Goal: Task Accomplishment & Management: Complete application form

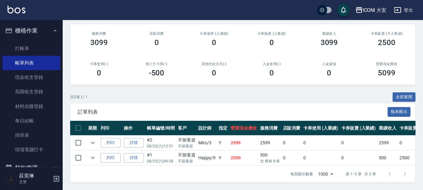
scroll to position [77, 0]
click at [22, 48] on link "打帳單" at bounding box center [32, 48] width 58 height 14
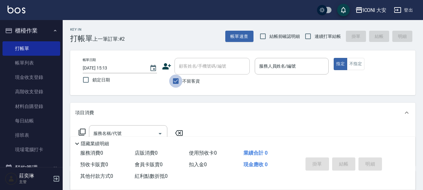
click at [177, 79] on input "不留客資" at bounding box center [175, 81] width 13 height 13
checkbox input "false"
click at [185, 64] on div "顧客姓名/手機號碼/編號 顧客姓名/手機號碼/編號" at bounding box center [212, 66] width 75 height 17
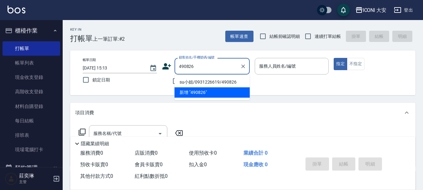
click at [188, 80] on li "su小姐/0931226619/490826" at bounding box center [212, 82] width 75 height 10
type input "su小姐/0931226619/490826"
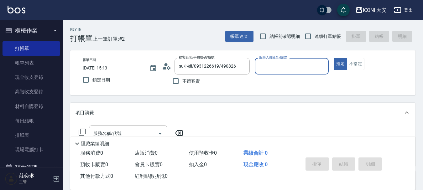
type input "Happy-9"
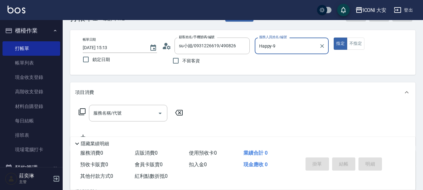
scroll to position [31, 0]
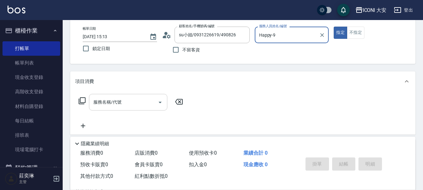
click at [126, 103] on input "服務名稱/代號" at bounding box center [123, 102] width 63 height 11
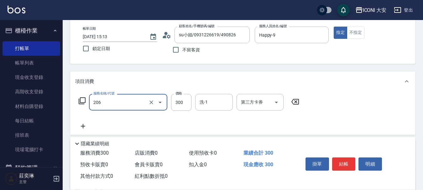
type input "洗髮(206)"
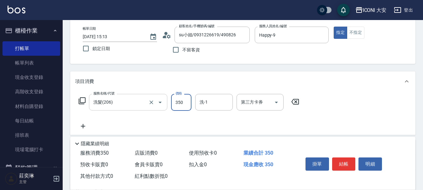
type input "350"
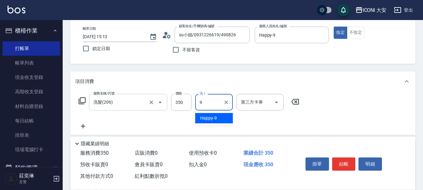
type input "Happy-9"
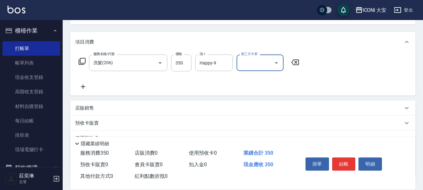
scroll to position [117, 0]
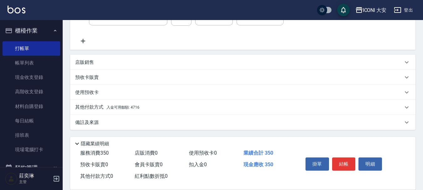
click at [136, 111] on div "其他付款方式 入金可用餘額: 4716" at bounding box center [242, 107] width 345 height 15
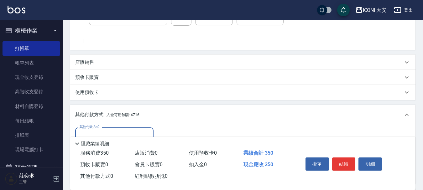
scroll to position [191, 0]
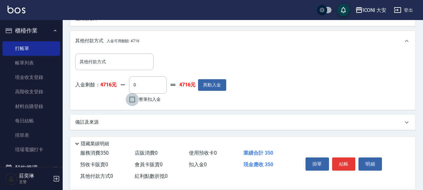
click at [136, 103] on input "整筆扣入金" at bounding box center [132, 99] width 13 height 13
checkbox input "true"
type input "350"
drag, startPoint x: 339, startPoint y: 162, endPoint x: 347, endPoint y: 160, distance: 8.4
click at [340, 162] on button "結帳" at bounding box center [343, 164] width 23 height 13
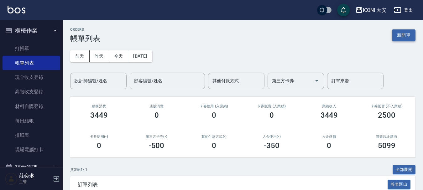
click at [410, 33] on button "新開單" at bounding box center [403, 35] width 23 height 12
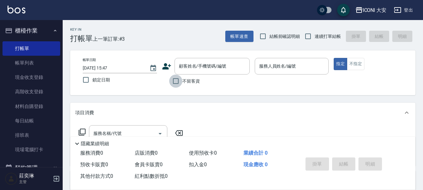
click at [174, 79] on input "不留客資" at bounding box center [175, 81] width 13 height 13
checkbox input "true"
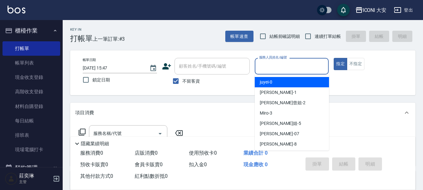
click at [274, 70] on input "服務人員姓名/編號" at bounding box center [292, 66] width 69 height 11
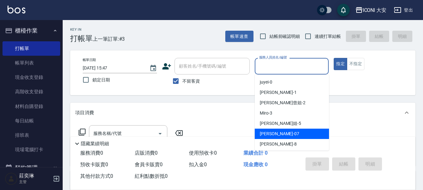
click at [275, 133] on span "[PERSON_NAME] -07" at bounding box center [279, 134] width 39 height 7
type input "[PERSON_NAME]-07"
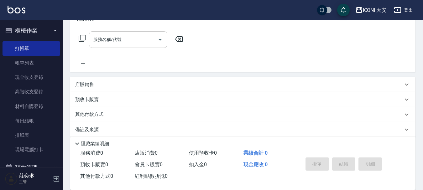
scroll to position [63, 0]
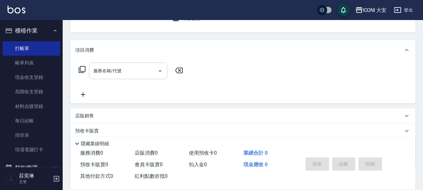
click at [116, 71] on input "服務名稱/代號" at bounding box center [123, 70] width 63 height 11
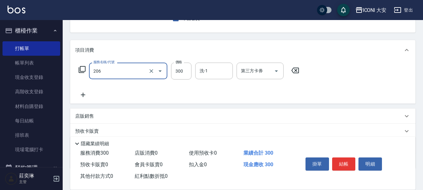
type input "洗髮(206)"
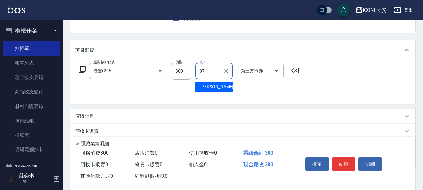
type input "[PERSON_NAME]-07"
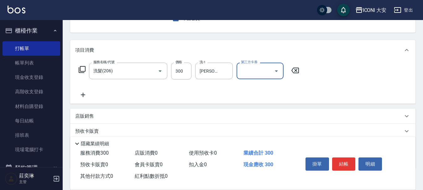
click at [84, 93] on icon at bounding box center [83, 95] width 16 height 8
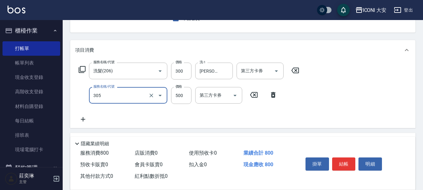
type input "剪髮(305)"
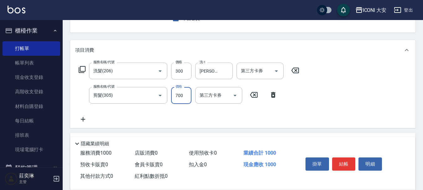
type input "700"
click at [339, 163] on button "結帳" at bounding box center [343, 164] width 23 height 13
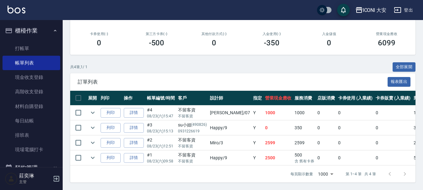
scroll to position [76, 0]
